Goal: Task Accomplishment & Management: Use online tool/utility

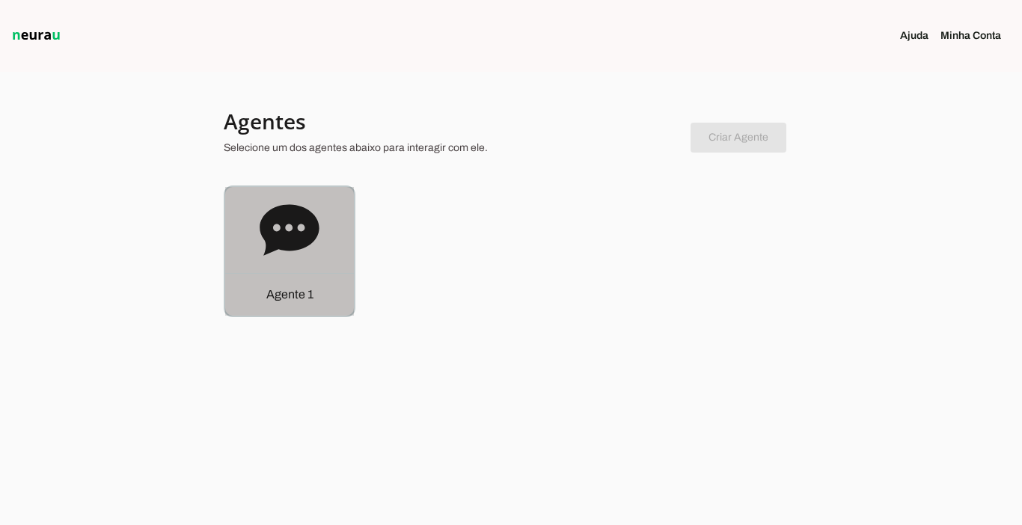
click at [283, 293] on p "Agente 1" at bounding box center [289, 295] width 47 height 18
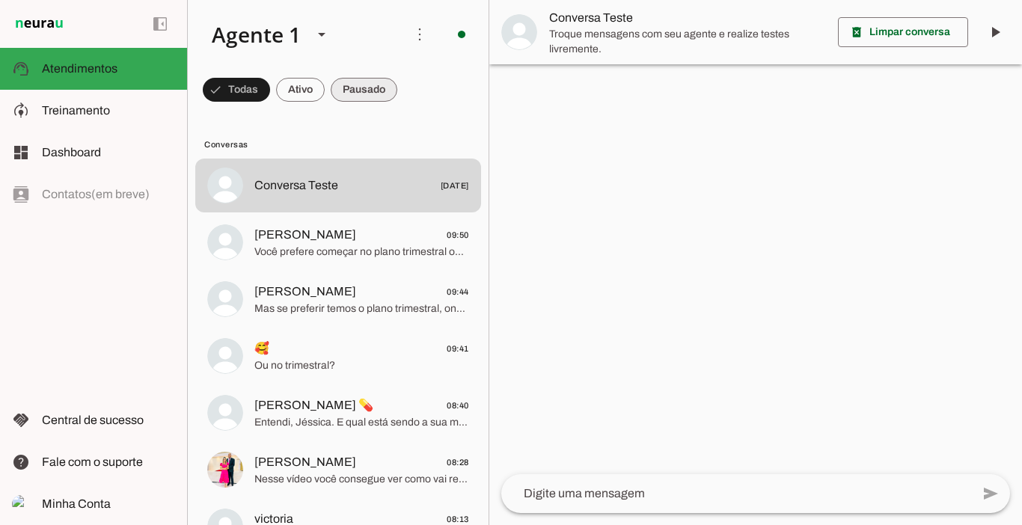
click at [373, 100] on span at bounding box center [364, 90] width 67 height 36
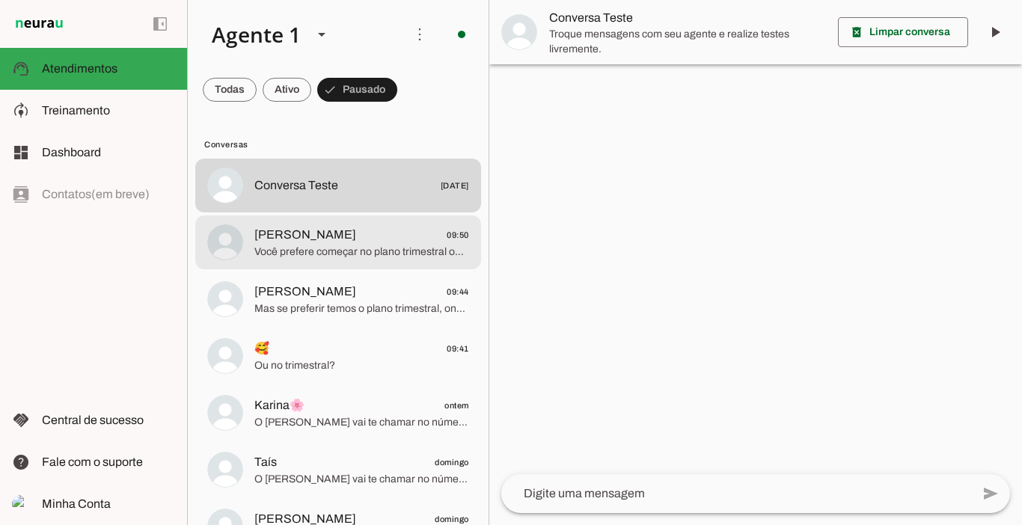
click at [340, 227] on span "[PERSON_NAME] 09:50" at bounding box center [361, 235] width 215 height 19
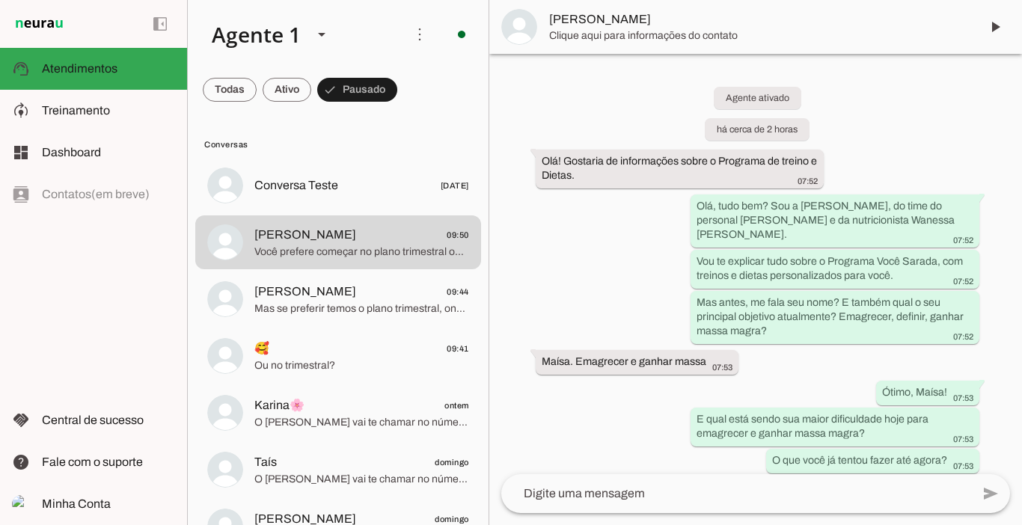
scroll to position [3222, 0]
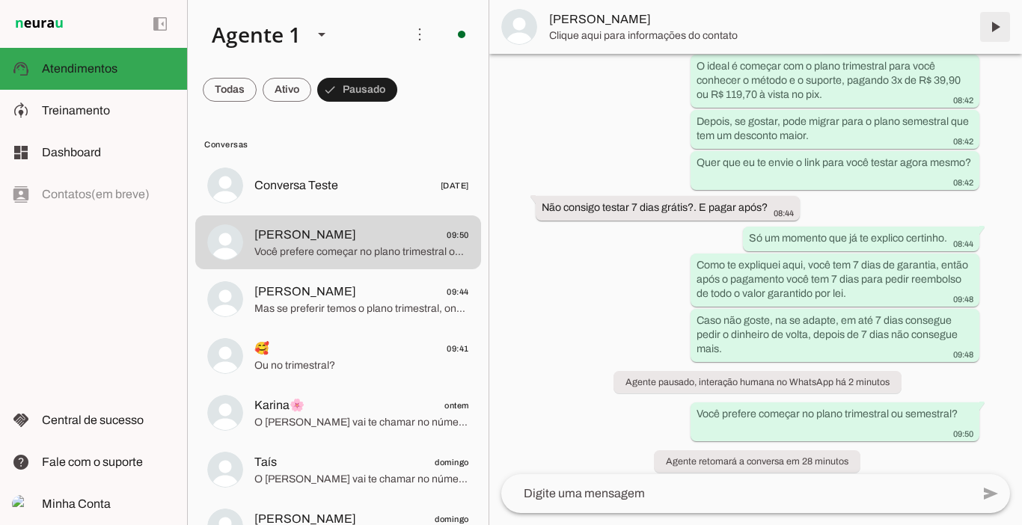
click at [993, 30] on span at bounding box center [995, 27] width 36 height 36
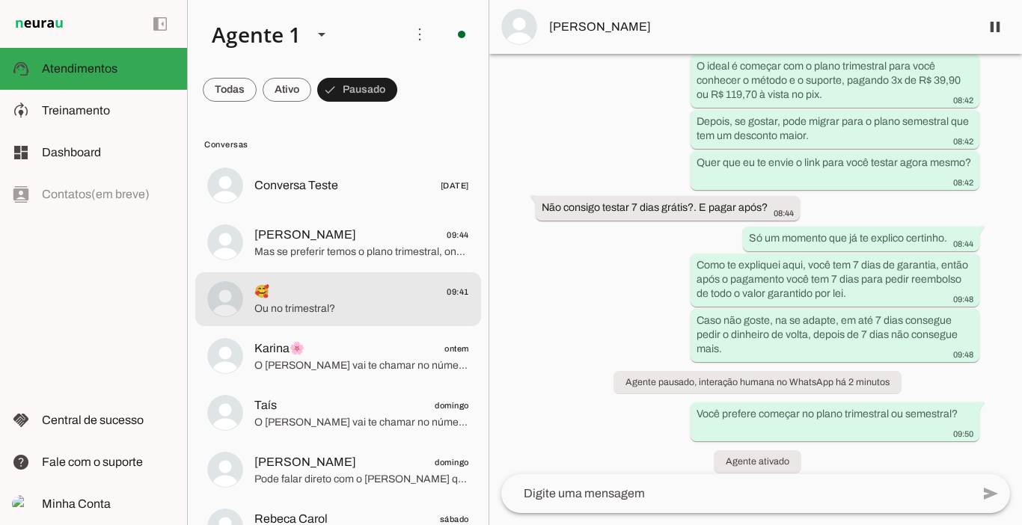
click at [304, 290] on span "🥰 09:41" at bounding box center [361, 292] width 215 height 19
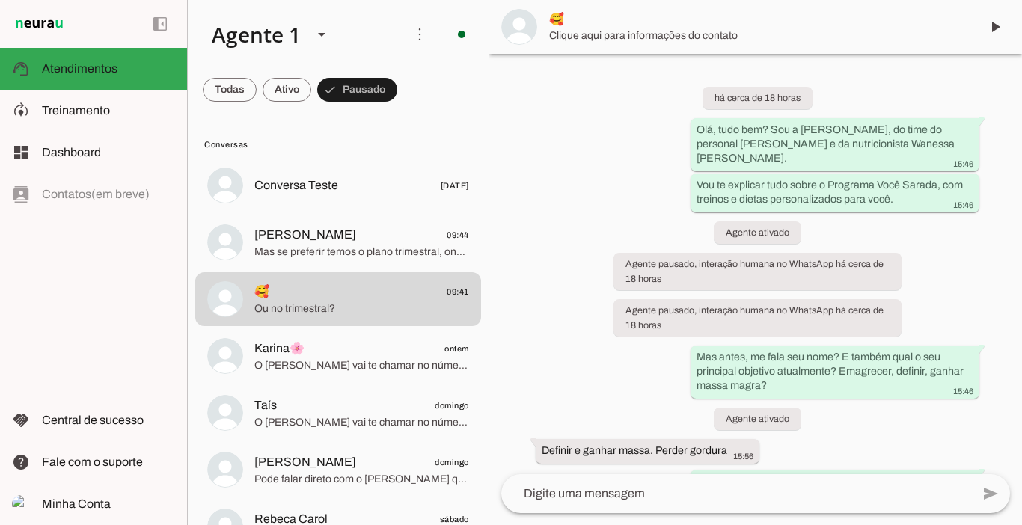
scroll to position [3819, 0]
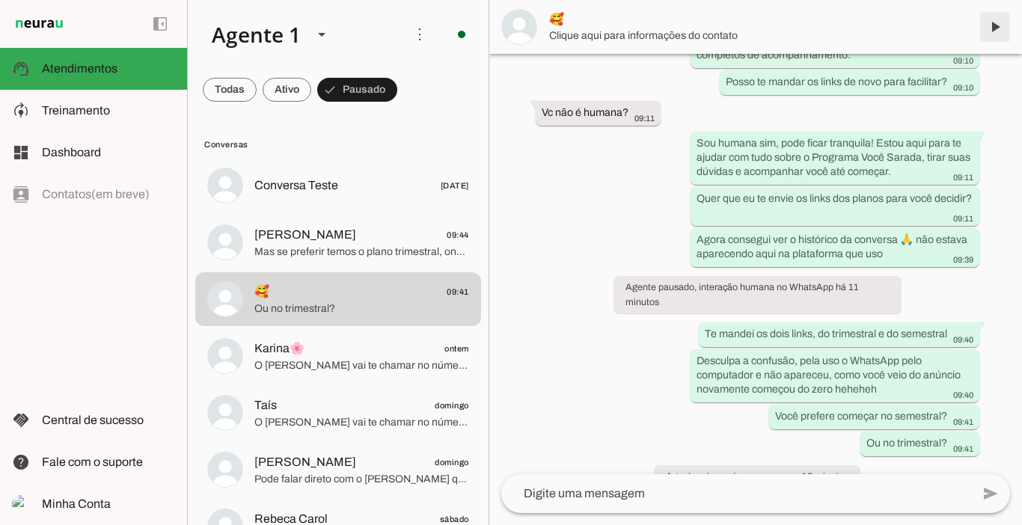
click at [998, 28] on span at bounding box center [995, 27] width 36 height 36
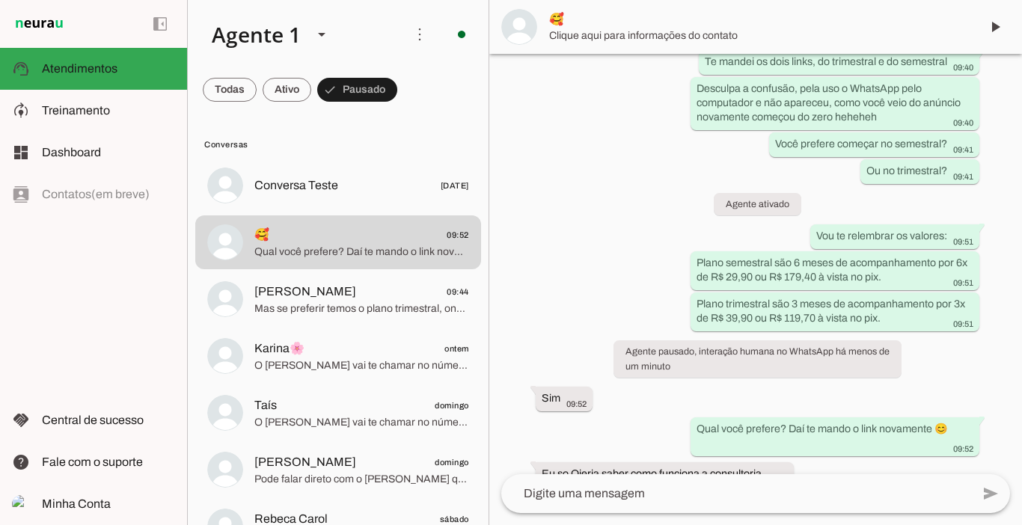
scroll to position [4122, 0]
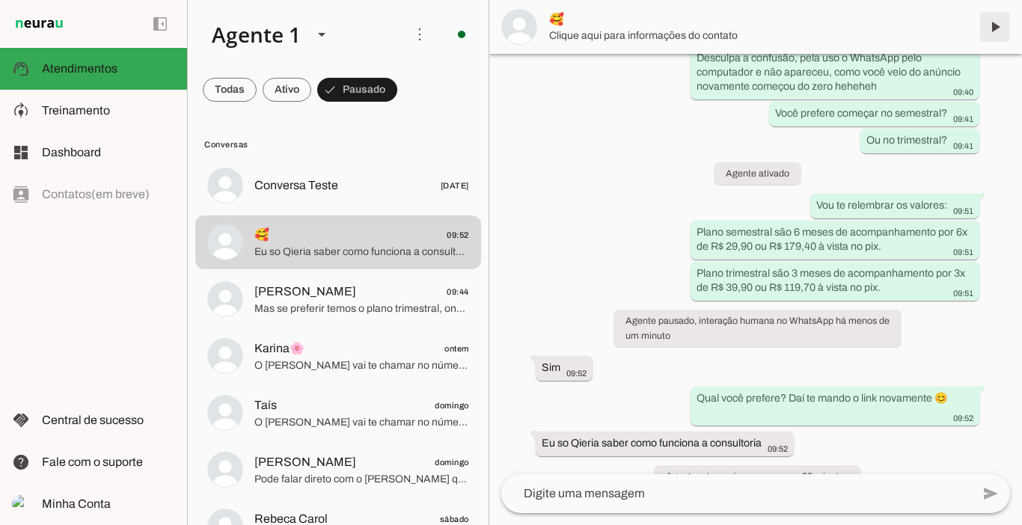
click at [996, 22] on span at bounding box center [995, 27] width 36 height 36
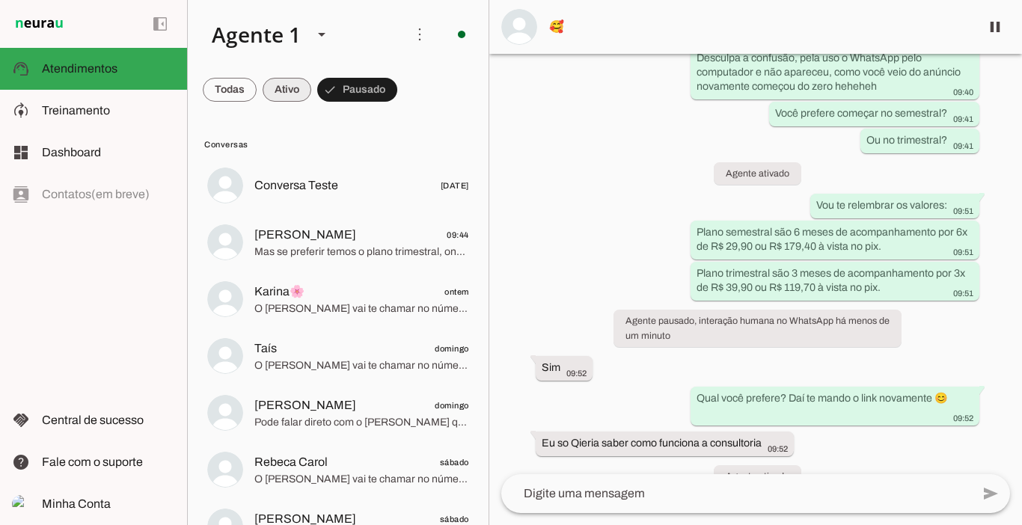
click at [295, 94] on span at bounding box center [287, 90] width 49 height 36
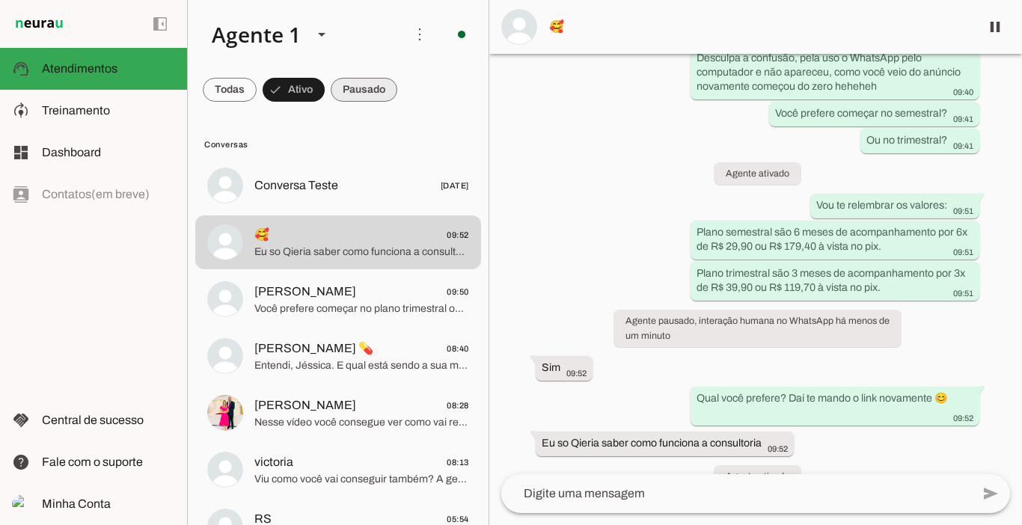
click at [368, 89] on span at bounding box center [364, 90] width 67 height 36
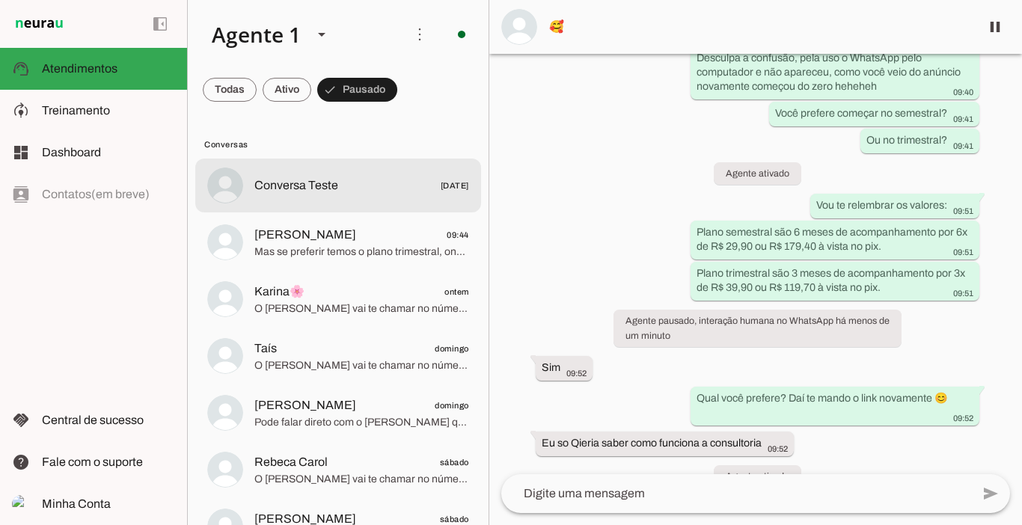
click at [301, 194] on span "Conversa Teste" at bounding box center [296, 186] width 84 height 18
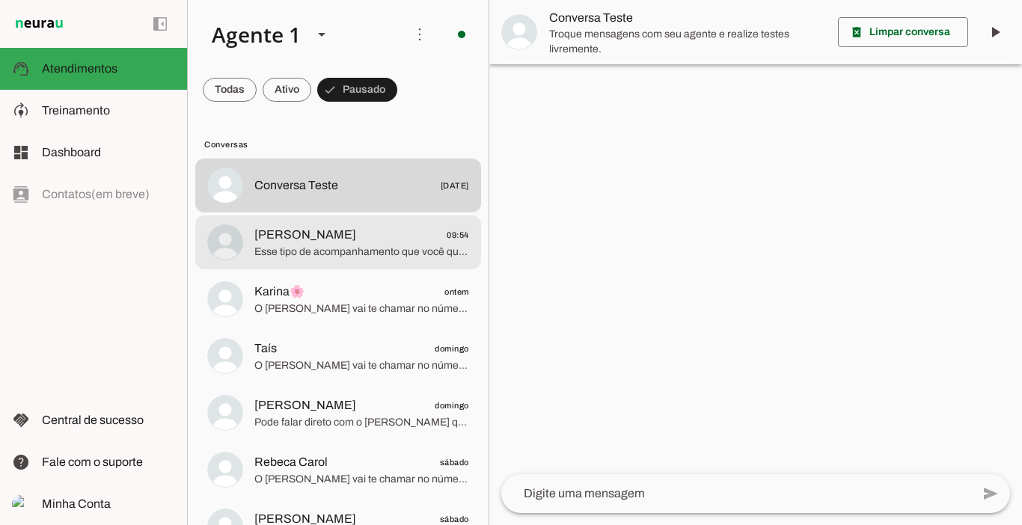
click at [237, 218] on md-item "[PERSON_NAME] 09:54 Esse tipo de acompanhamento que você quer?" at bounding box center [338, 242] width 286 height 54
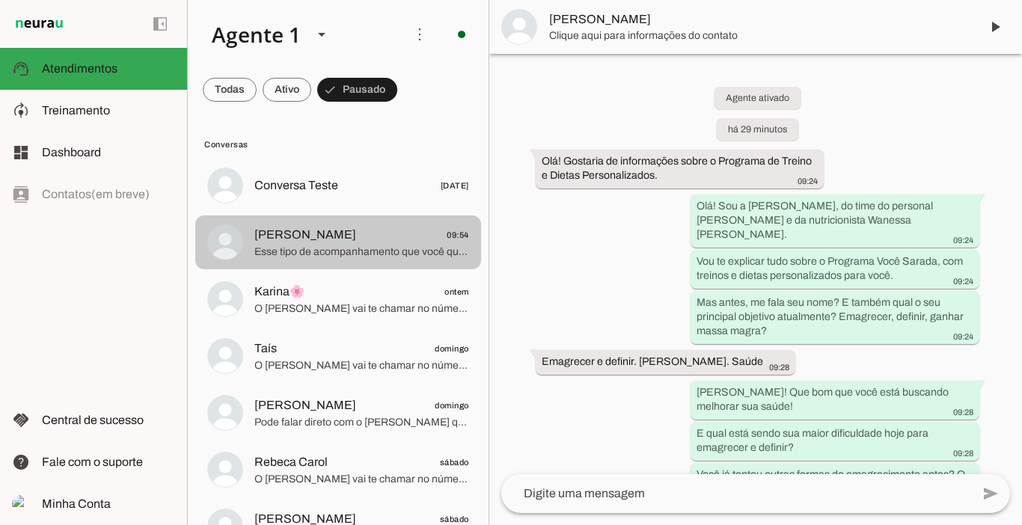
scroll to position [1573, 0]
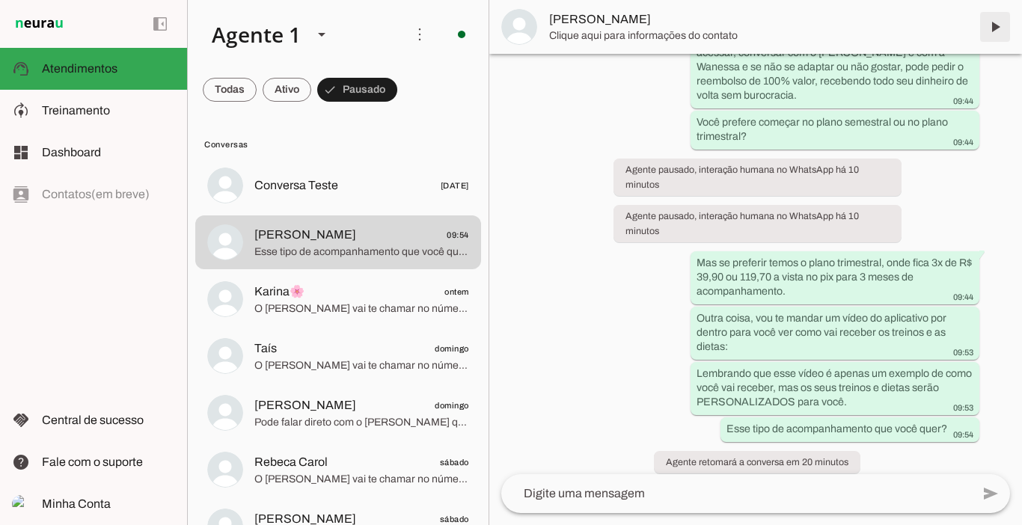
click at [998, 23] on span at bounding box center [995, 27] width 36 height 36
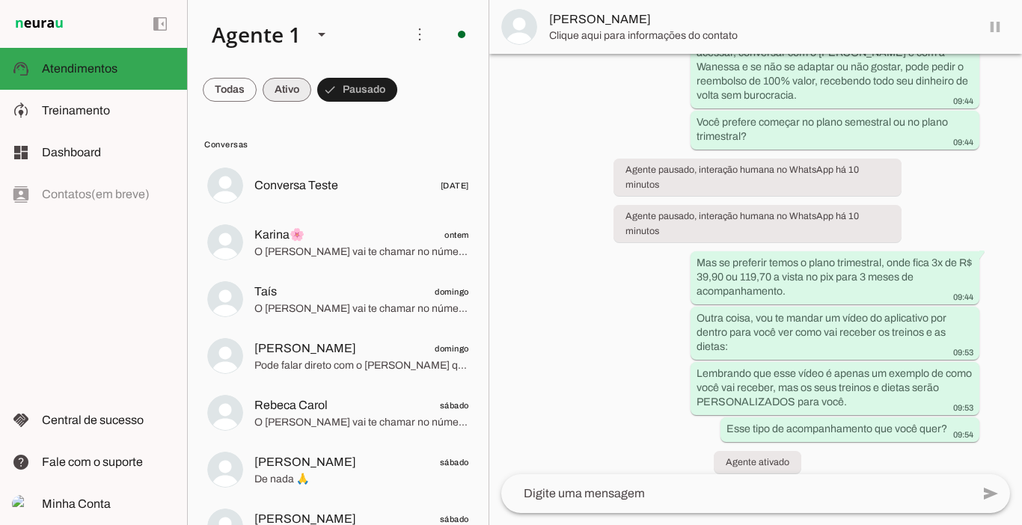
click at [286, 91] on span at bounding box center [287, 90] width 49 height 36
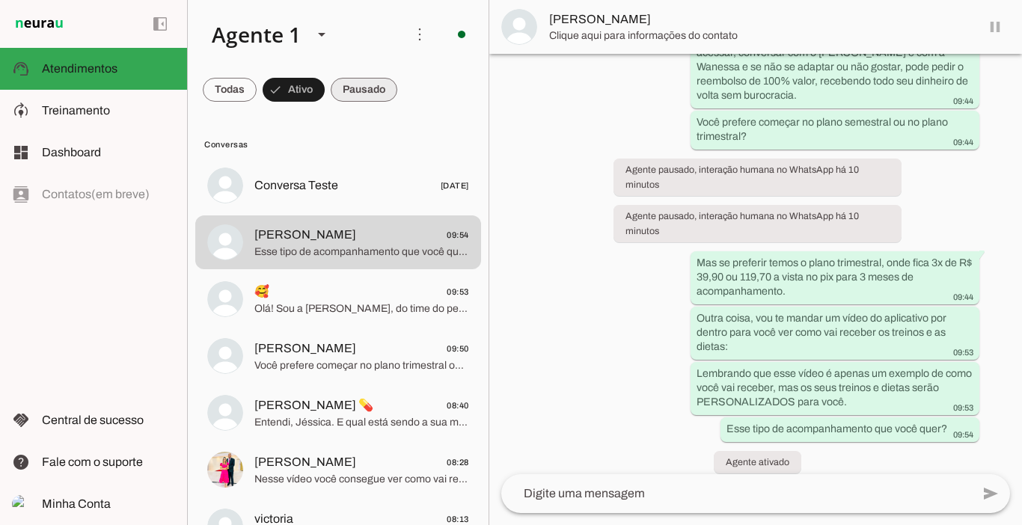
click at [369, 79] on span at bounding box center [364, 90] width 67 height 36
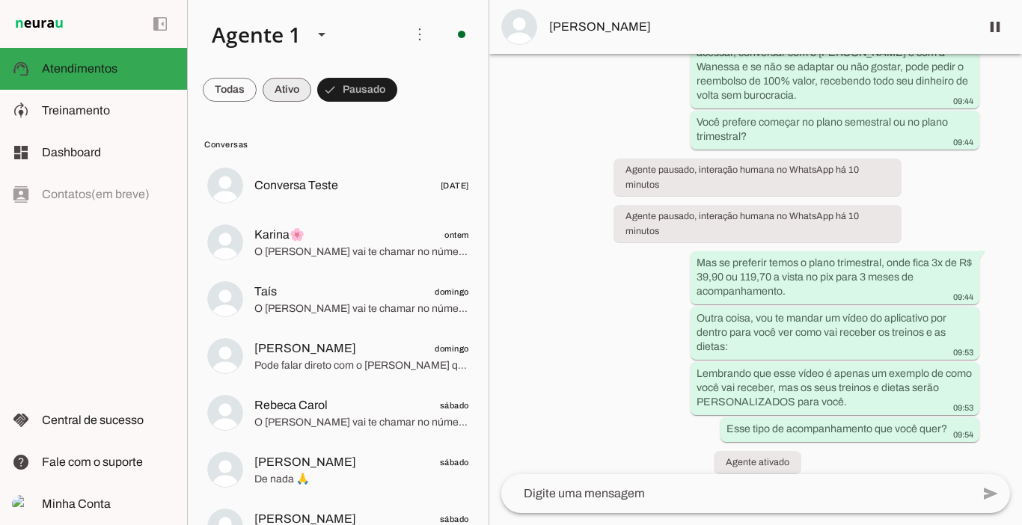
click at [302, 86] on span at bounding box center [287, 90] width 49 height 36
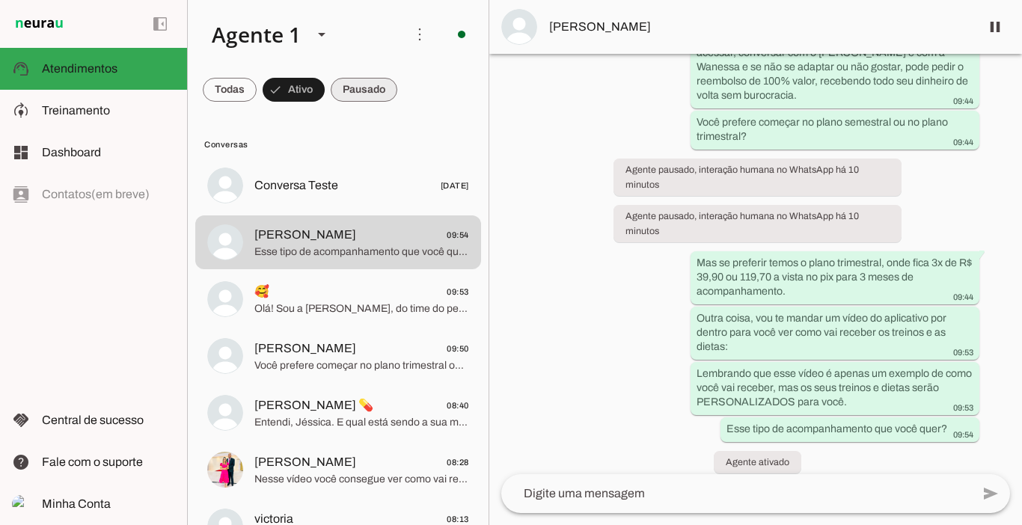
click at [381, 91] on span at bounding box center [364, 90] width 67 height 36
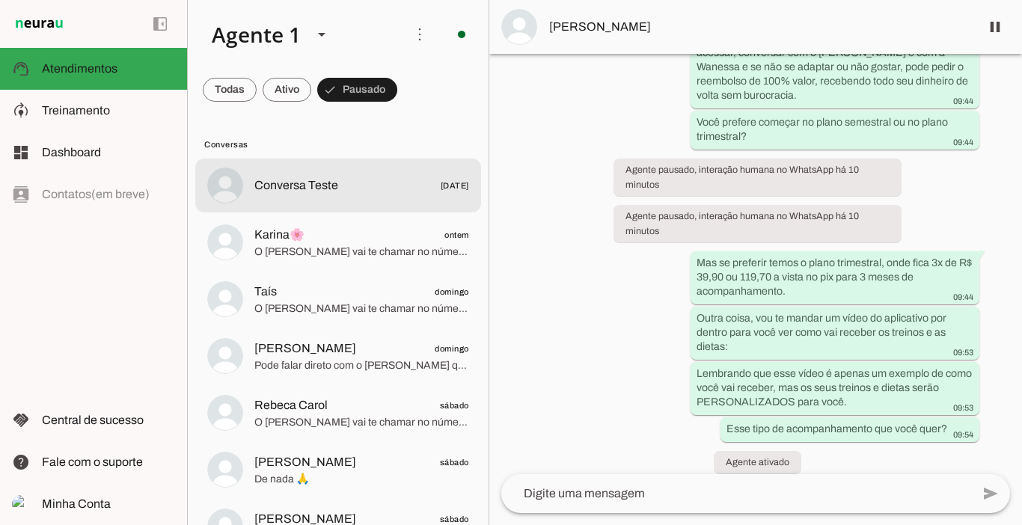
click at [294, 177] on span "Conversa Teste" at bounding box center [296, 186] width 84 height 18
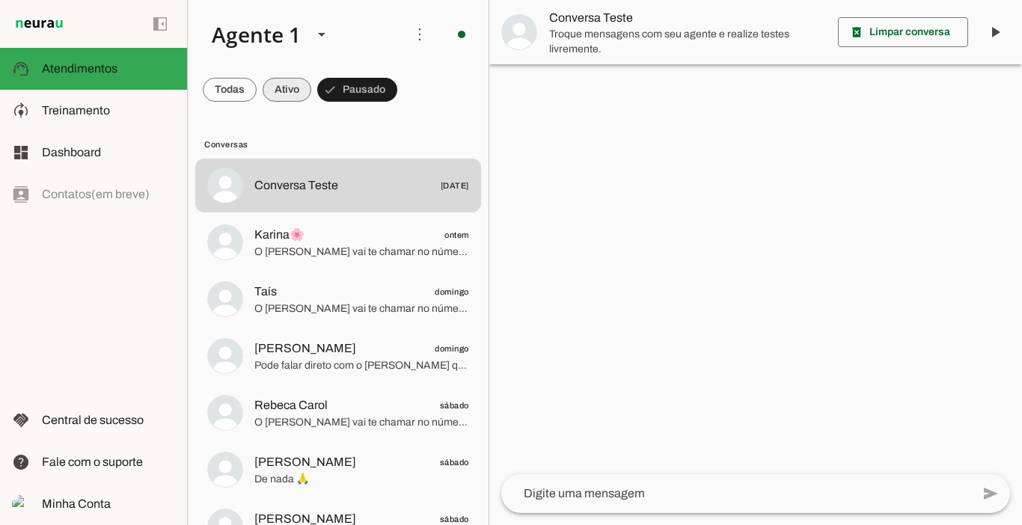
click at [287, 81] on span at bounding box center [287, 90] width 49 height 36
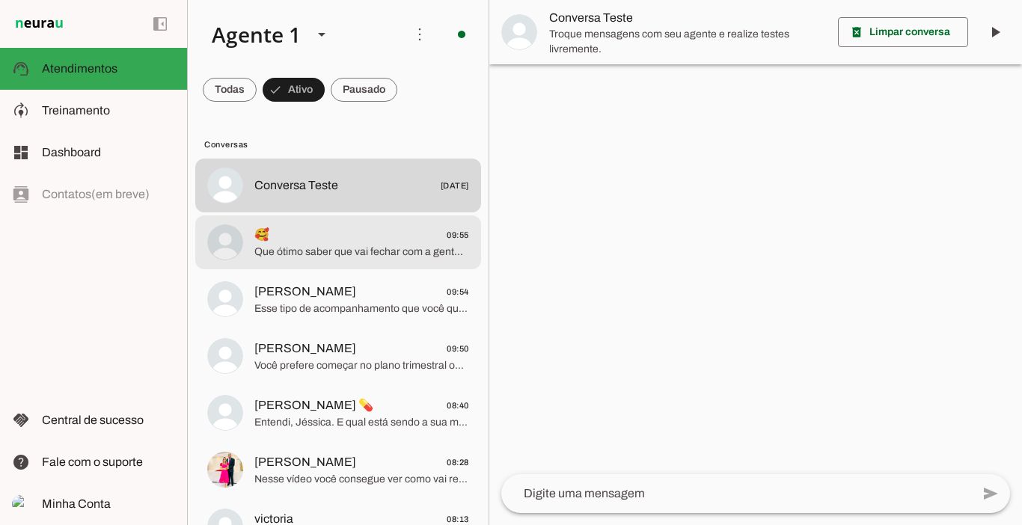
click at [316, 224] on div at bounding box center [361, 242] width 215 height 37
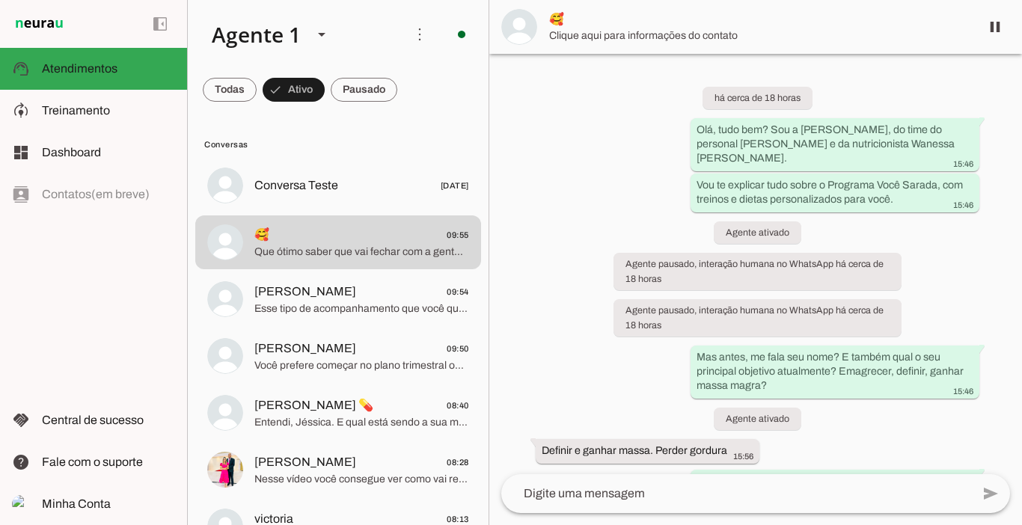
scroll to position [4617, 0]
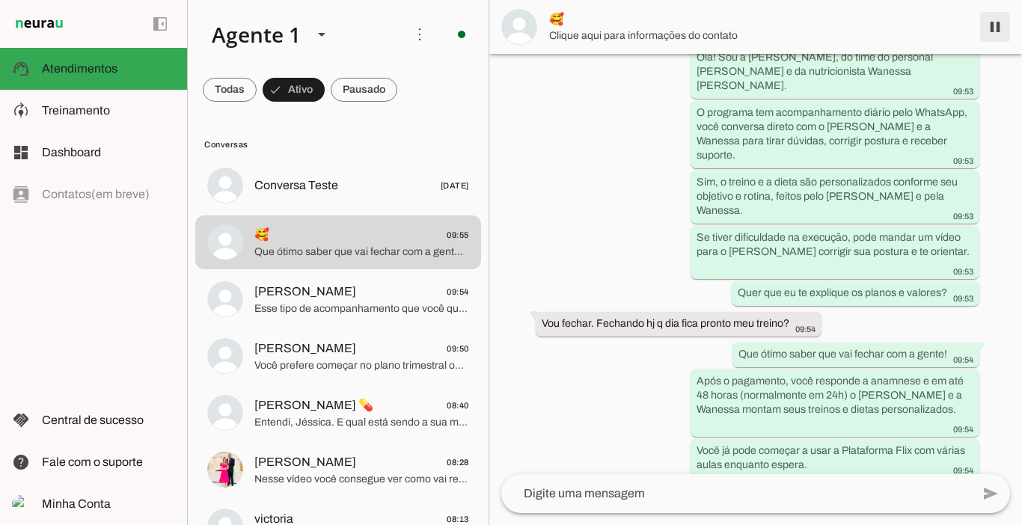
click at [996, 28] on span at bounding box center [995, 27] width 36 height 36
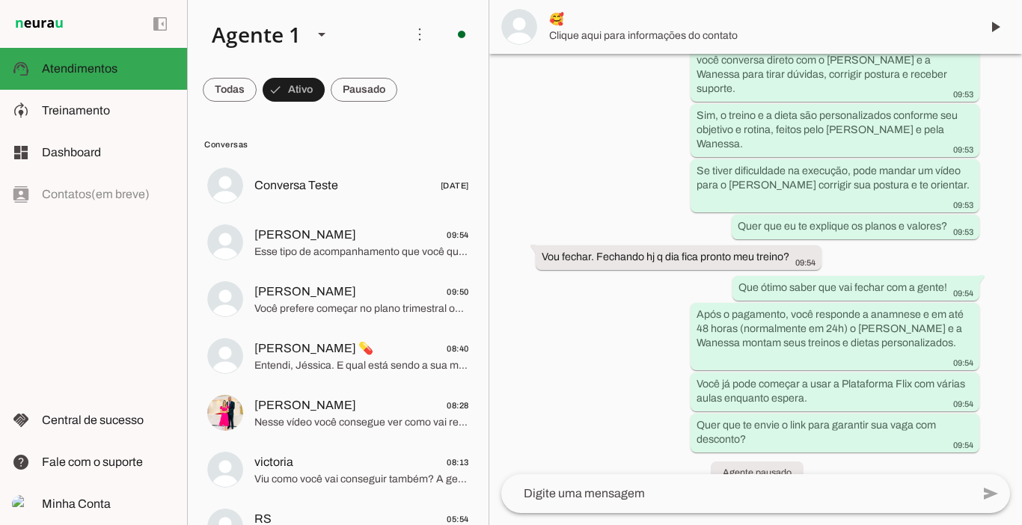
scroll to position [4731, 0]
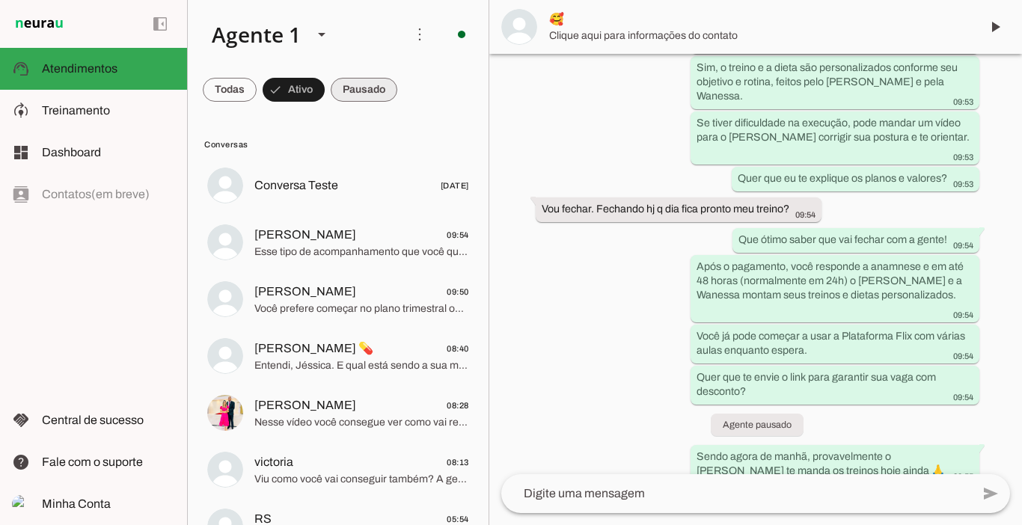
click at [377, 96] on span at bounding box center [364, 90] width 67 height 36
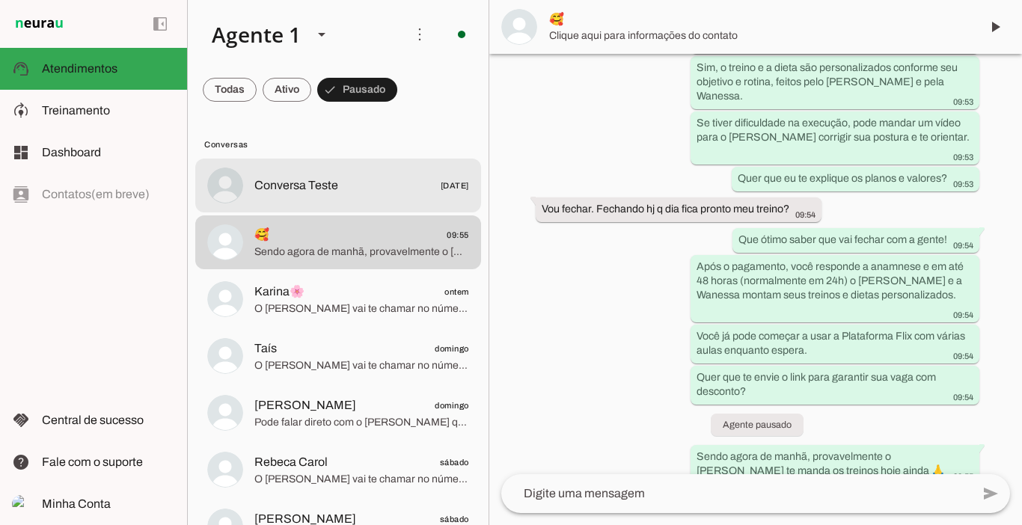
click at [281, 177] on span "Conversa Teste [DATE]" at bounding box center [361, 186] width 215 height 19
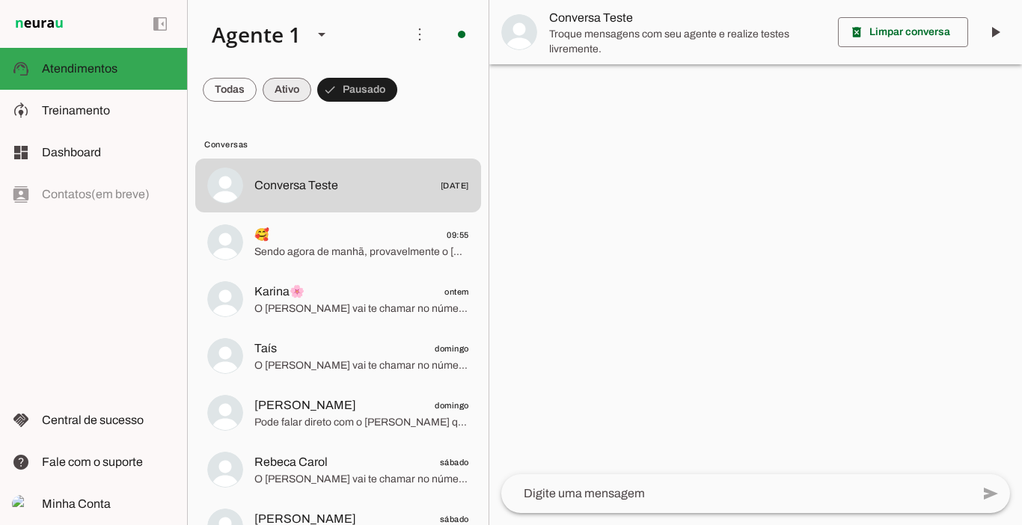
click at [293, 87] on span at bounding box center [287, 90] width 49 height 36
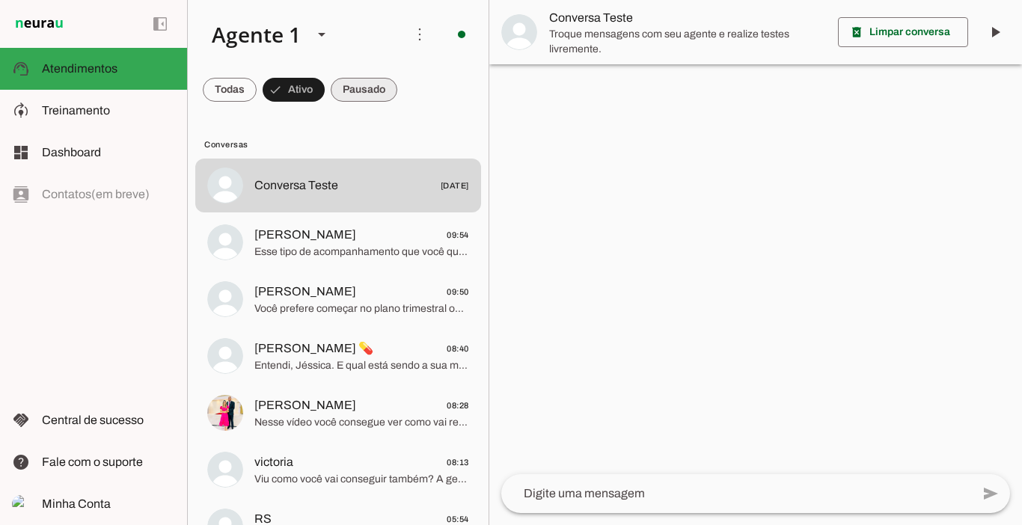
click at [342, 87] on span at bounding box center [364, 90] width 67 height 36
